Goal: Information Seeking & Learning: Learn about a topic

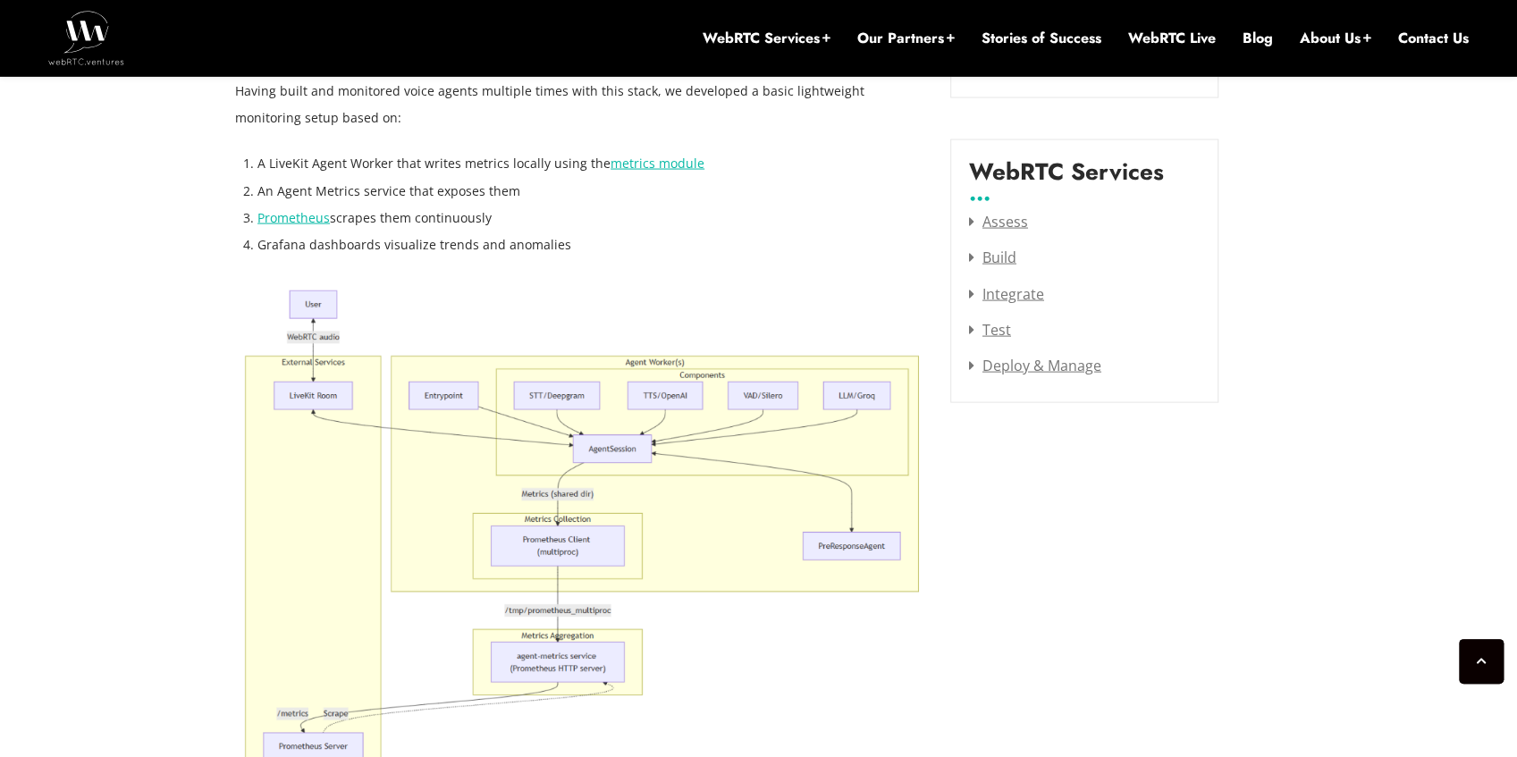
scroll to position [2279, 0]
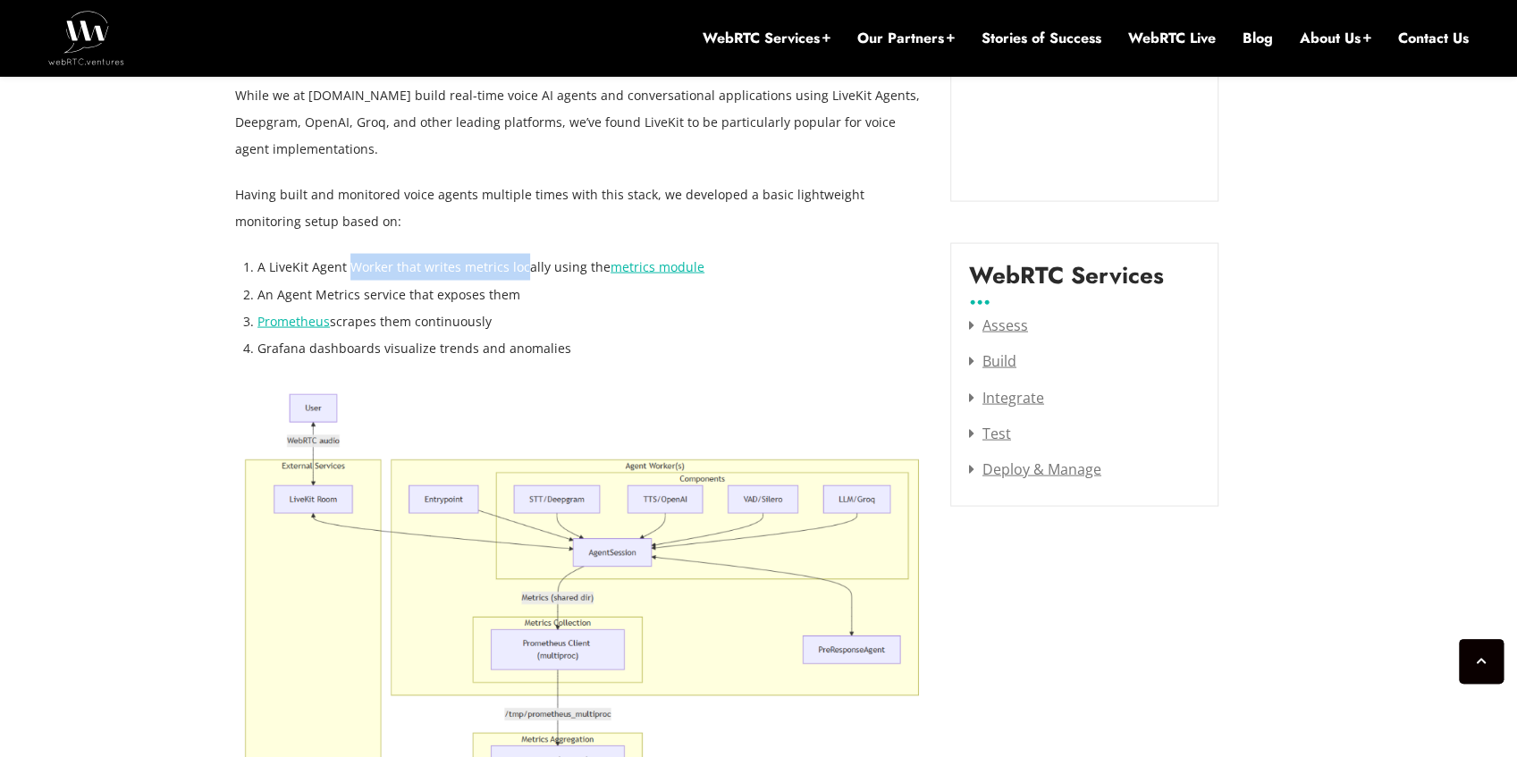
drag, startPoint x: 352, startPoint y: 261, endPoint x: 522, endPoint y: 250, distance: 170.1
click at [521, 263] on li "A LiveKit Agent Worker that writes metrics locally using the metrics module" at bounding box center [590, 267] width 666 height 27
click at [575, 275] on li "A LiveKit Agent Worker that writes metrics locally using the metrics module" at bounding box center [590, 267] width 666 height 27
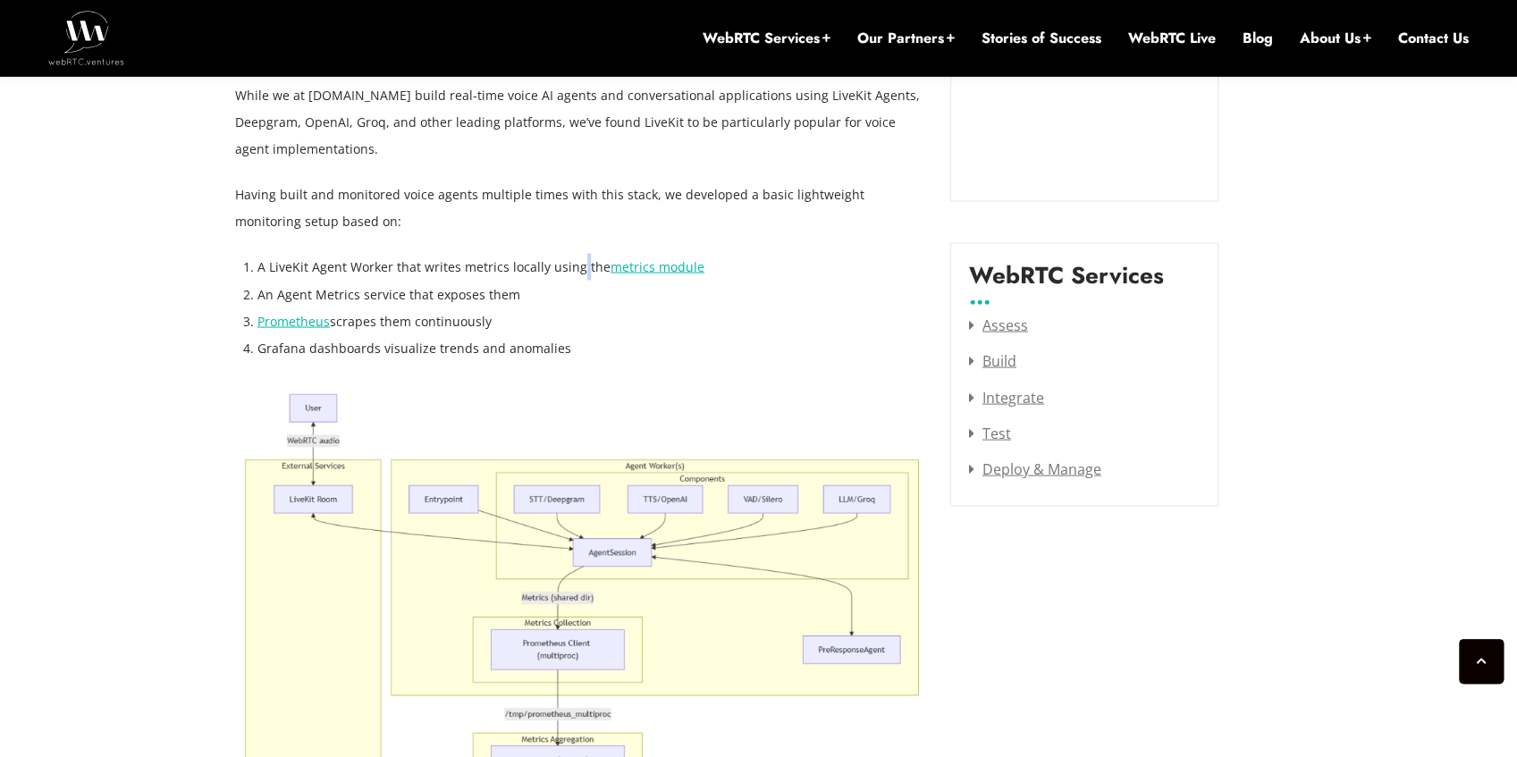
click at [575, 275] on li "A LiveKit Agent Worker that writes metrics locally using the metrics module" at bounding box center [590, 267] width 666 height 27
click at [723, 276] on li "A LiveKit Agent Worker that writes metrics locally using the metrics module" at bounding box center [590, 267] width 666 height 27
drag, startPoint x: 524, startPoint y: 305, endPoint x: 267, endPoint y: 290, distance: 256.9
click at [267, 290] on li "An Agent Metrics service that exposes them" at bounding box center [590, 295] width 666 height 27
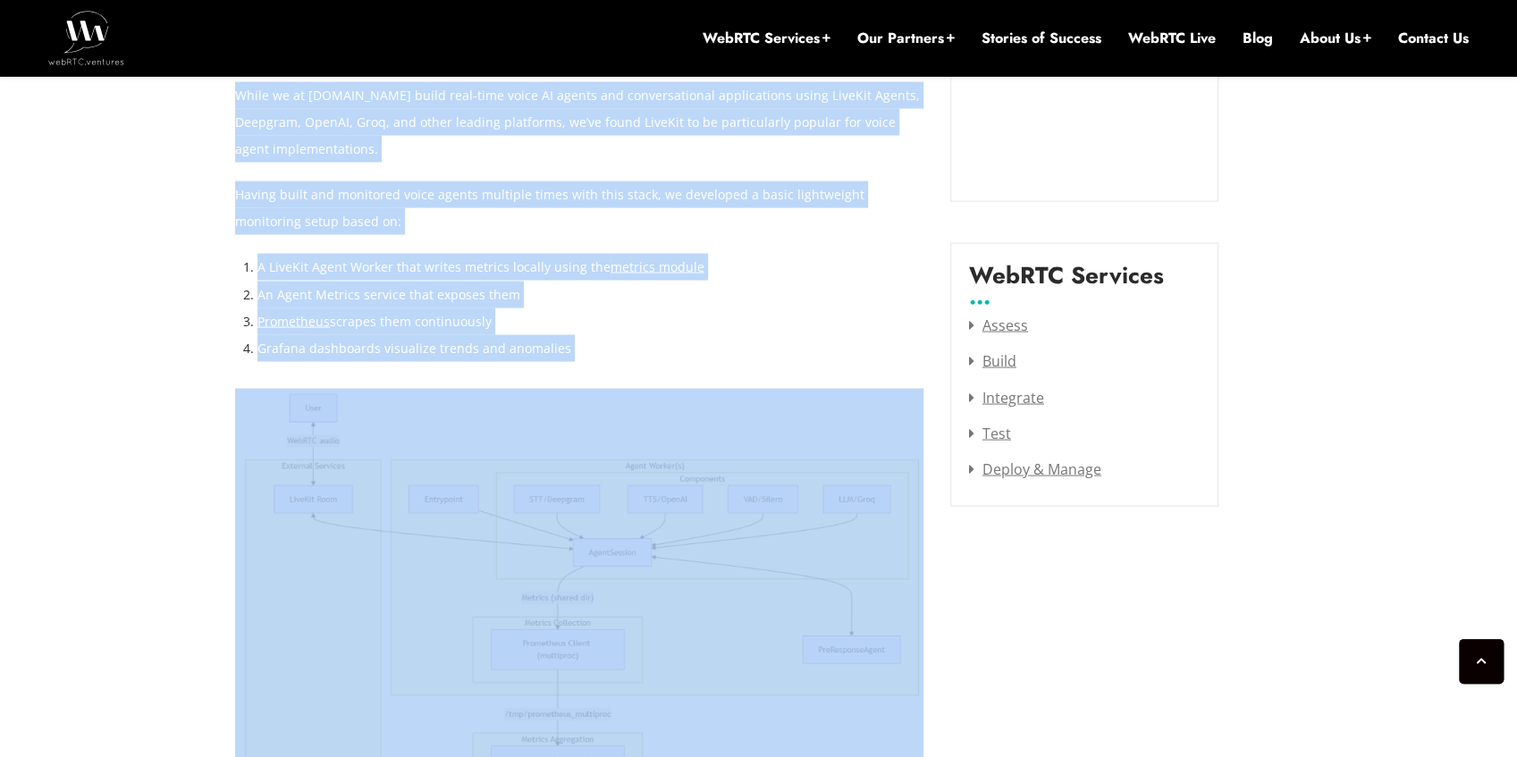
drag, startPoint x: 620, startPoint y: 372, endPoint x: 216, endPoint y: 357, distance: 404.2
click at [630, 361] on li "Grafana dashboards visualize trends and anomalies" at bounding box center [590, 348] width 666 height 27
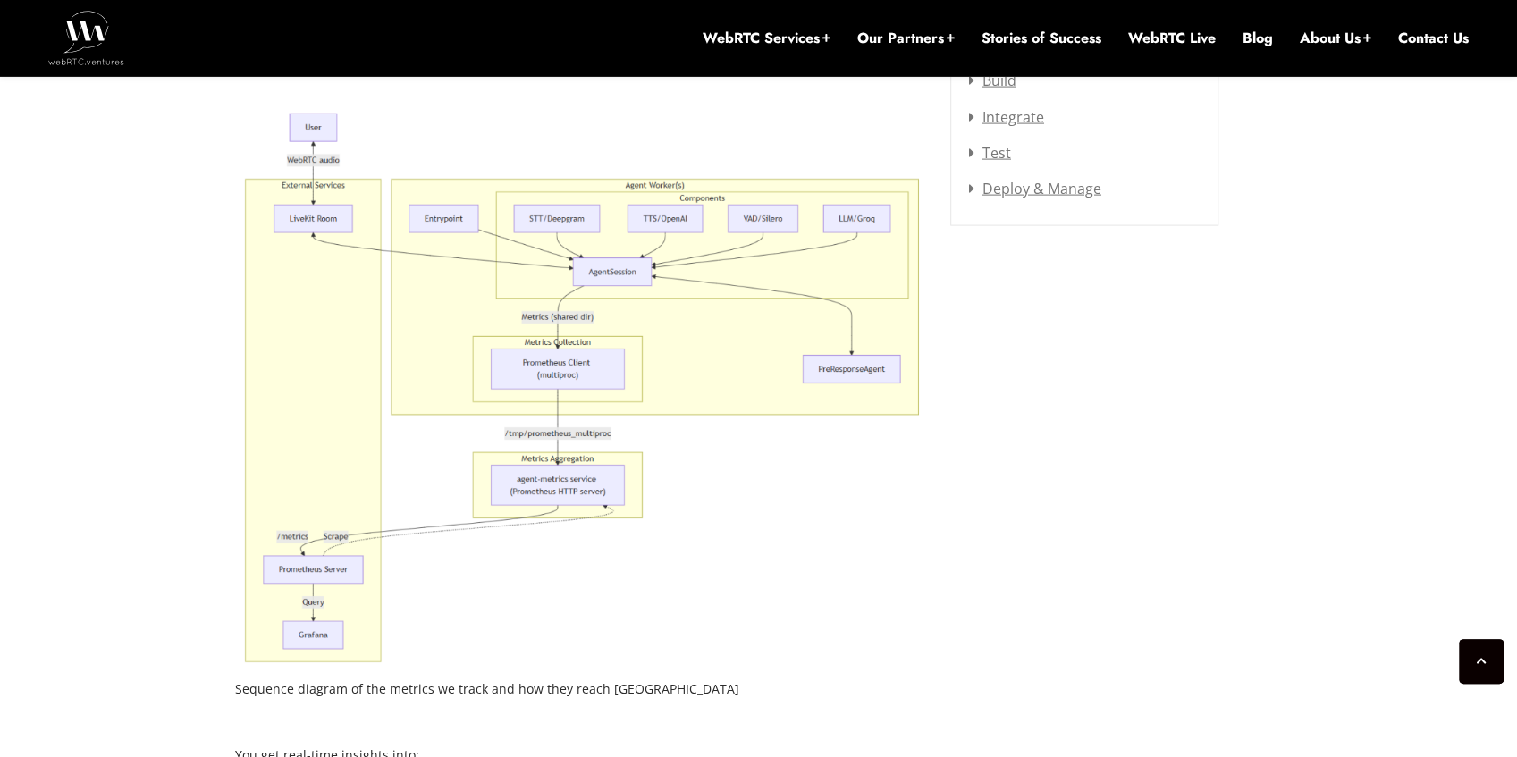
scroll to position [2577, 0]
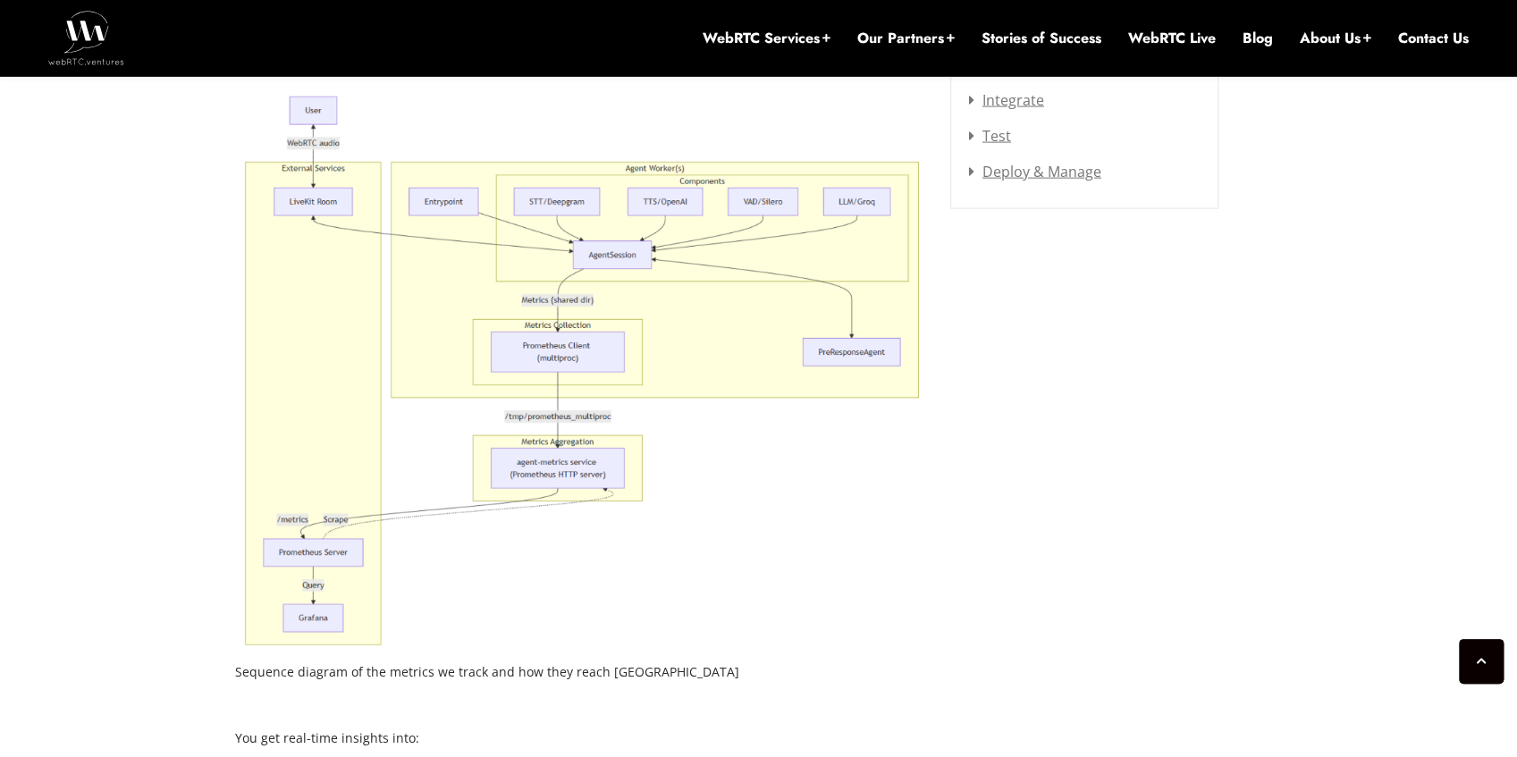
click at [459, 663] on figcaption "Sequence diagram of the metrics we track and how they reach [GEOGRAPHIC_DATA]" at bounding box center [579, 672] width 688 height 27
click at [545, 672] on figcaption "Sequence diagram of the metrics we track and how they reach [GEOGRAPHIC_DATA]" at bounding box center [579, 672] width 688 height 27
click at [578, 672] on figcaption "Sequence diagram of the metrics we track and how they reach [GEOGRAPHIC_DATA]" at bounding box center [579, 672] width 688 height 27
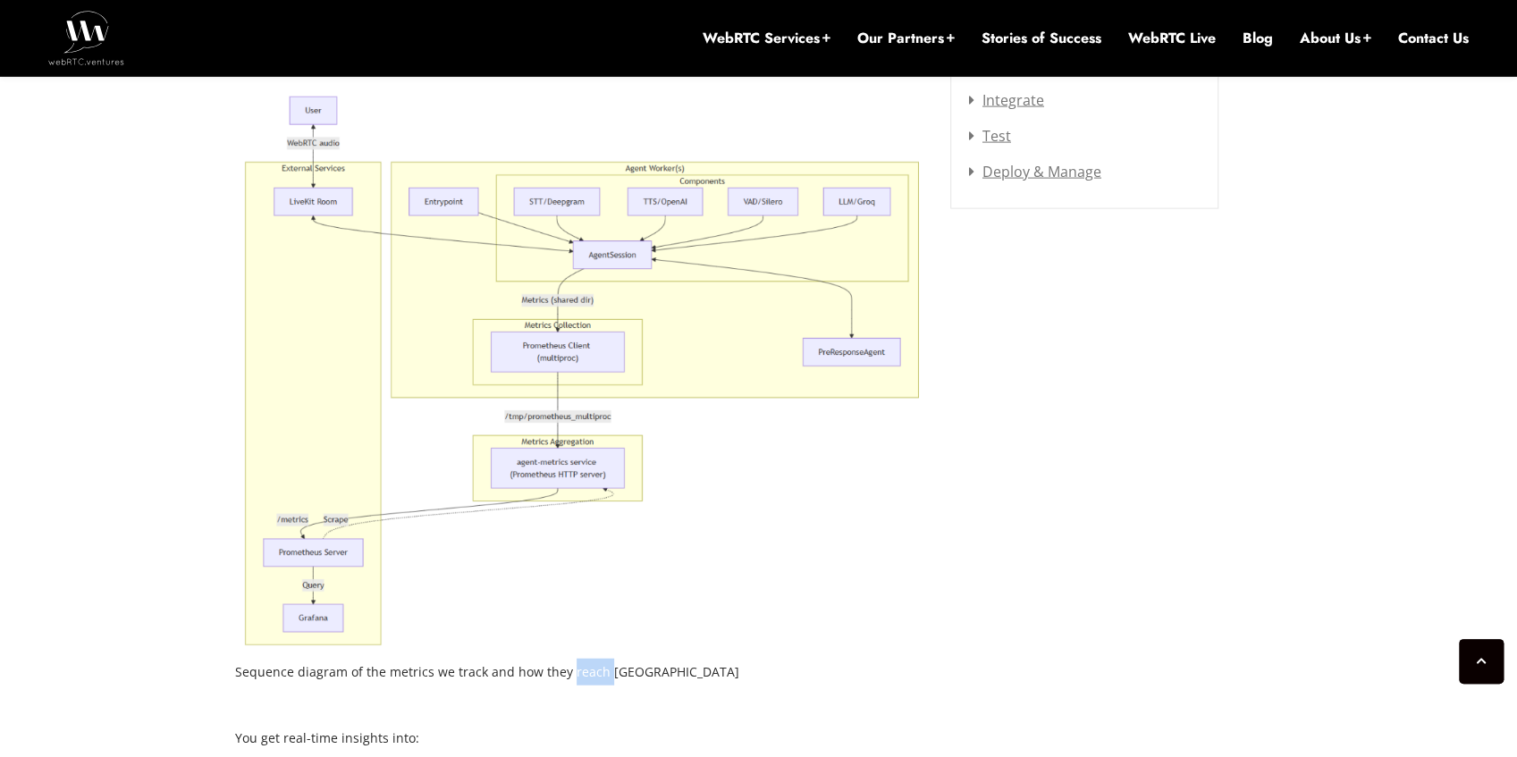
click at [578, 672] on figcaption "Sequence diagram of the metrics we track and how they reach [GEOGRAPHIC_DATA]" at bounding box center [579, 672] width 688 height 27
click at [633, 672] on figcaption "Sequence diagram of the metrics we track and how they reach [GEOGRAPHIC_DATA]" at bounding box center [579, 672] width 688 height 27
click at [703, 669] on figcaption "Sequence diagram of the metrics we track and how they reach [GEOGRAPHIC_DATA]" at bounding box center [579, 672] width 688 height 27
click at [633, 673] on figcaption "Sequence diagram of the metrics we track and how they reach [GEOGRAPHIC_DATA]" at bounding box center [579, 672] width 688 height 27
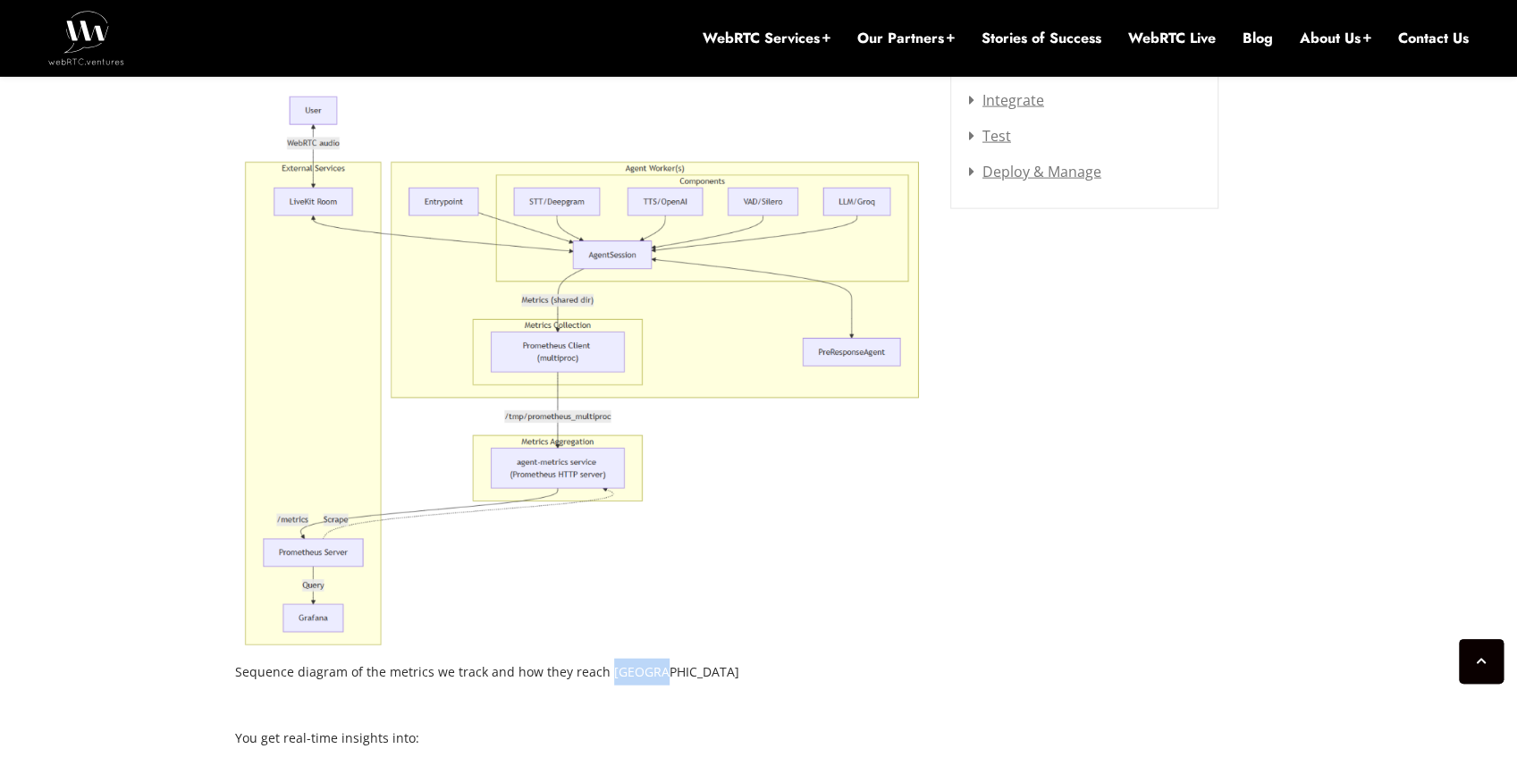
click at [631, 673] on figcaption "Sequence diagram of the metrics we track and how they reach [GEOGRAPHIC_DATA]" at bounding box center [579, 672] width 688 height 27
click at [582, 670] on figcaption "Sequence diagram of the metrics we track and how they reach [GEOGRAPHIC_DATA]" at bounding box center [579, 672] width 688 height 27
click at [543, 669] on figcaption "Sequence diagram of the metrics we track and how they reach [GEOGRAPHIC_DATA]" at bounding box center [579, 672] width 688 height 27
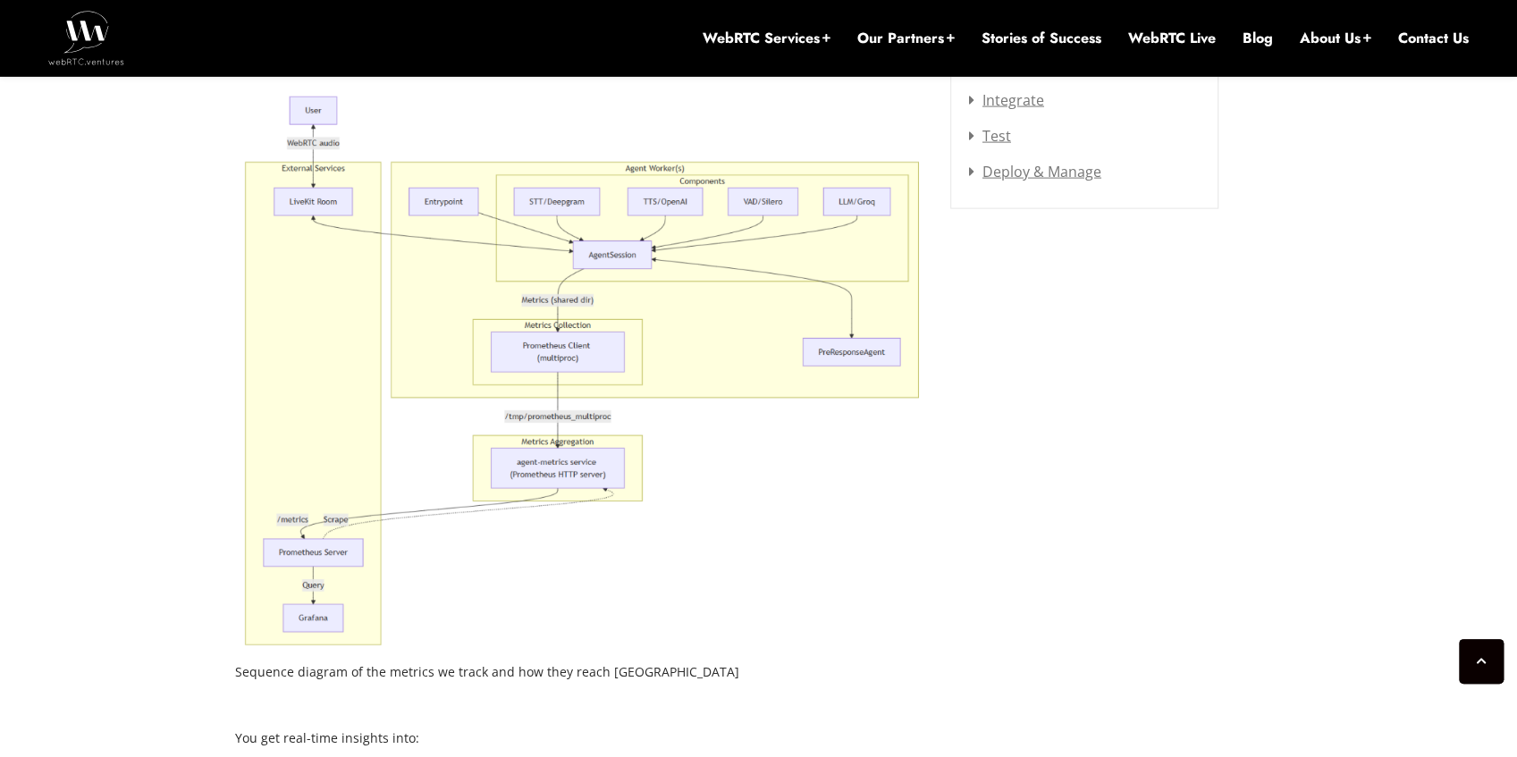
click at [577, 672] on figcaption "Sequence diagram of the metrics we track and how they reach [GEOGRAPHIC_DATA]" at bounding box center [579, 672] width 688 height 27
click at [603, 672] on figcaption "Sequence diagram of the metrics we track and how they reach [GEOGRAPHIC_DATA]" at bounding box center [579, 672] width 688 height 27
click at [613, 672] on figcaption "Sequence diagram of the metrics we track and how they reach [GEOGRAPHIC_DATA]" at bounding box center [579, 672] width 688 height 27
click at [614, 672] on figcaption "Sequence diagram of the metrics we track and how they reach [GEOGRAPHIC_DATA]" at bounding box center [579, 672] width 688 height 27
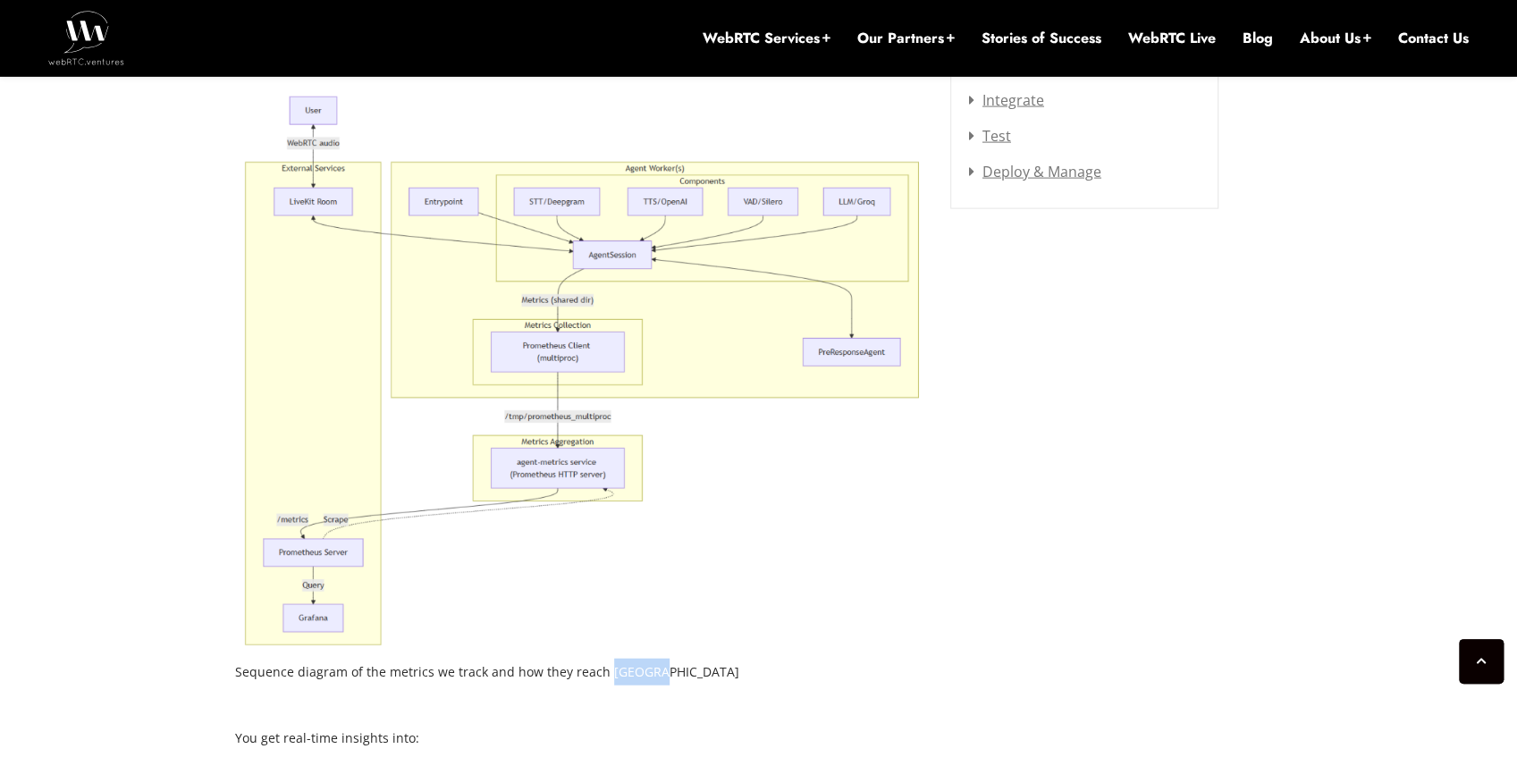
click at [714, 669] on figcaption "Sequence diagram of the metrics we track and how they reach [GEOGRAPHIC_DATA]" at bounding box center [579, 672] width 688 height 27
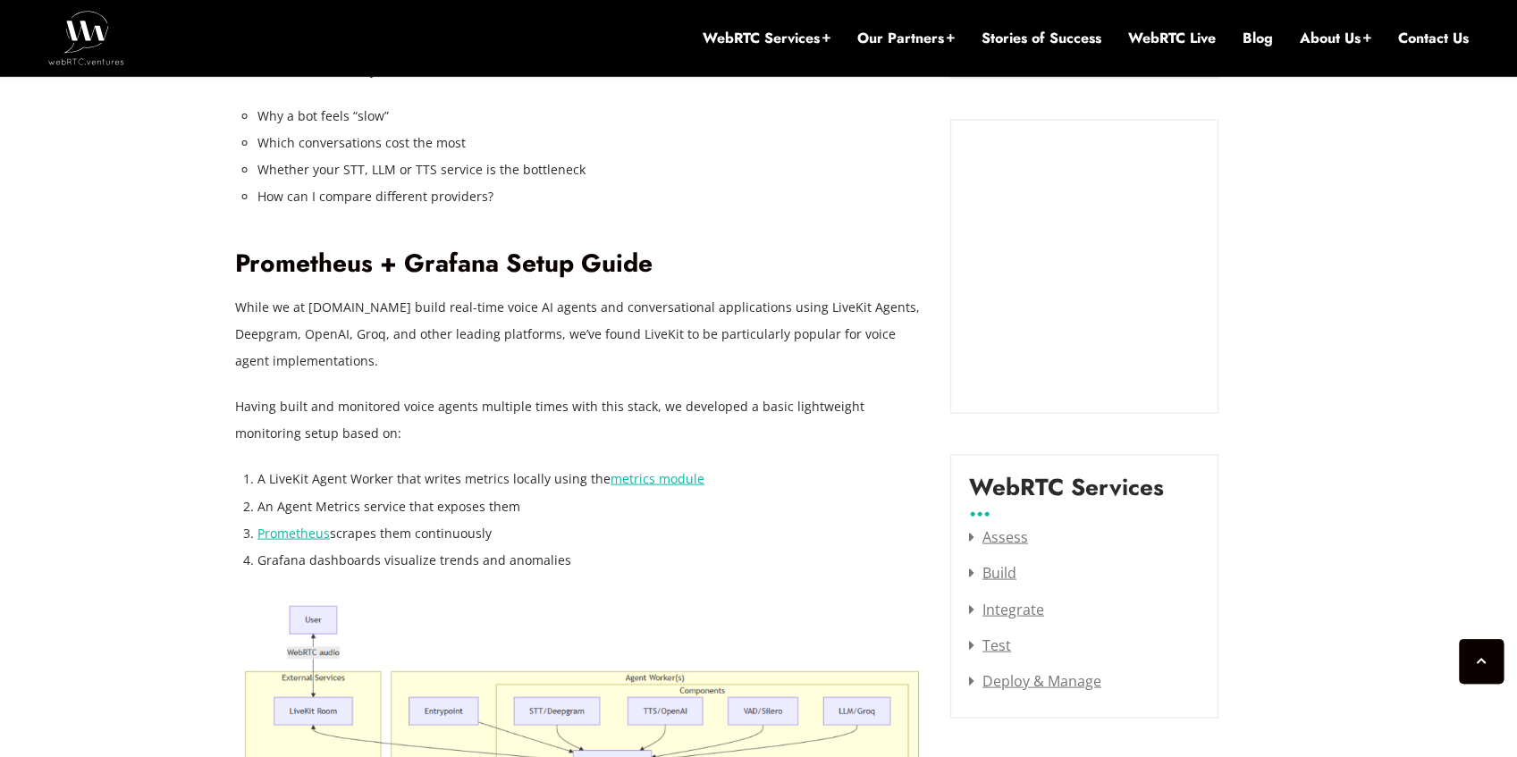
scroll to position [2100, 0]
